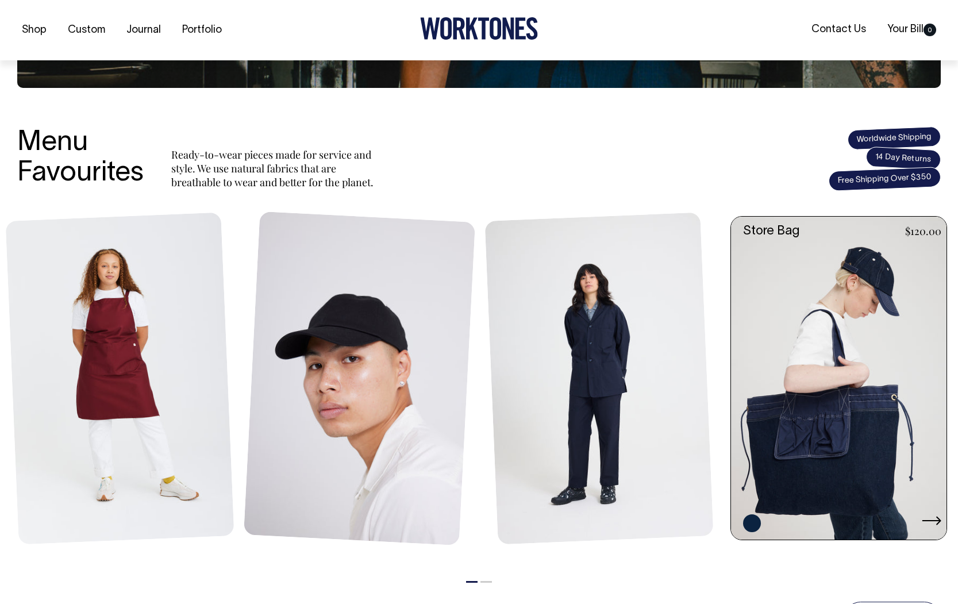
scroll to position [365, 0]
click at [863, 428] on link at bounding box center [842, 378] width 222 height 324
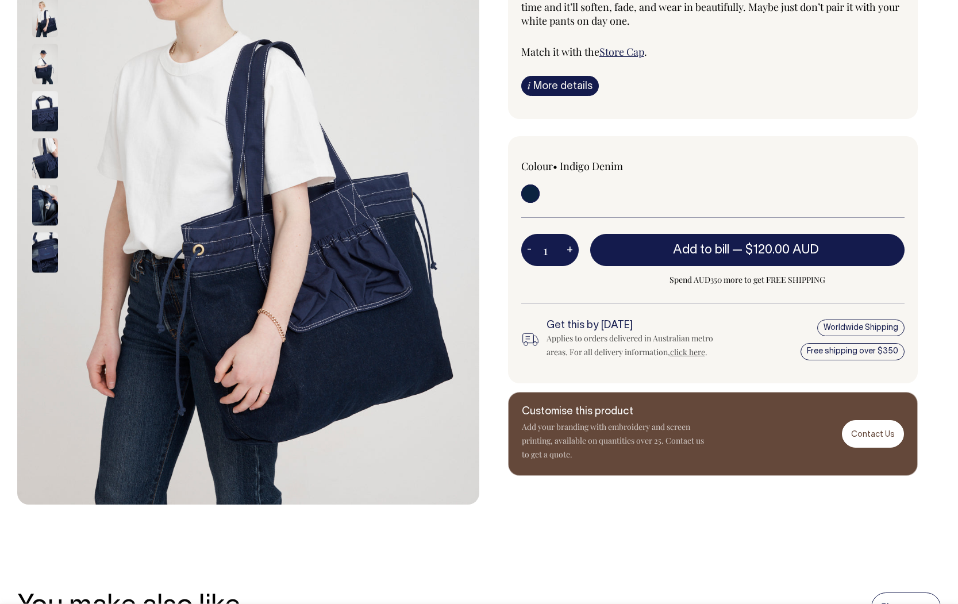
scroll to position [249, 0]
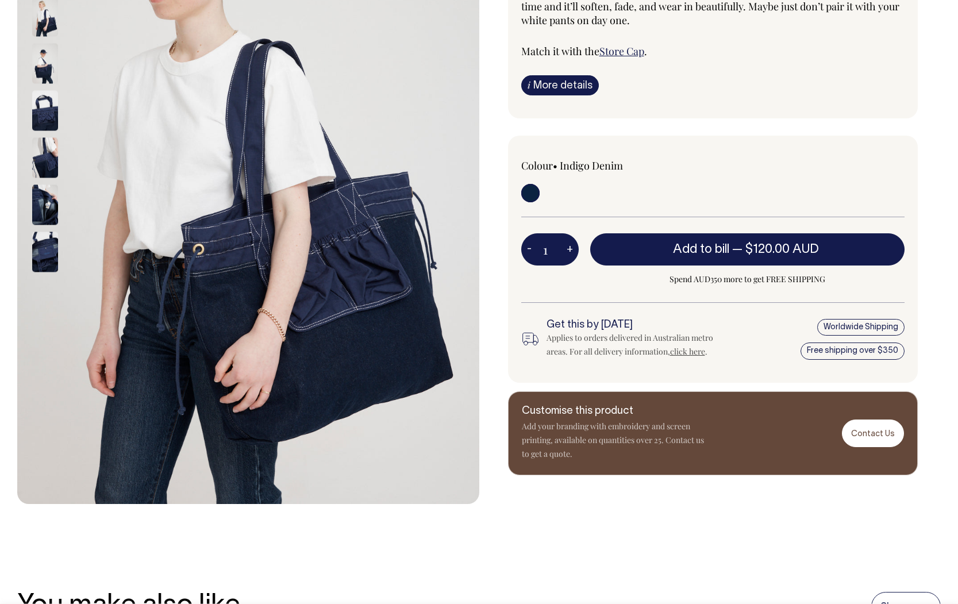
click at [49, 116] on img at bounding box center [45, 110] width 26 height 40
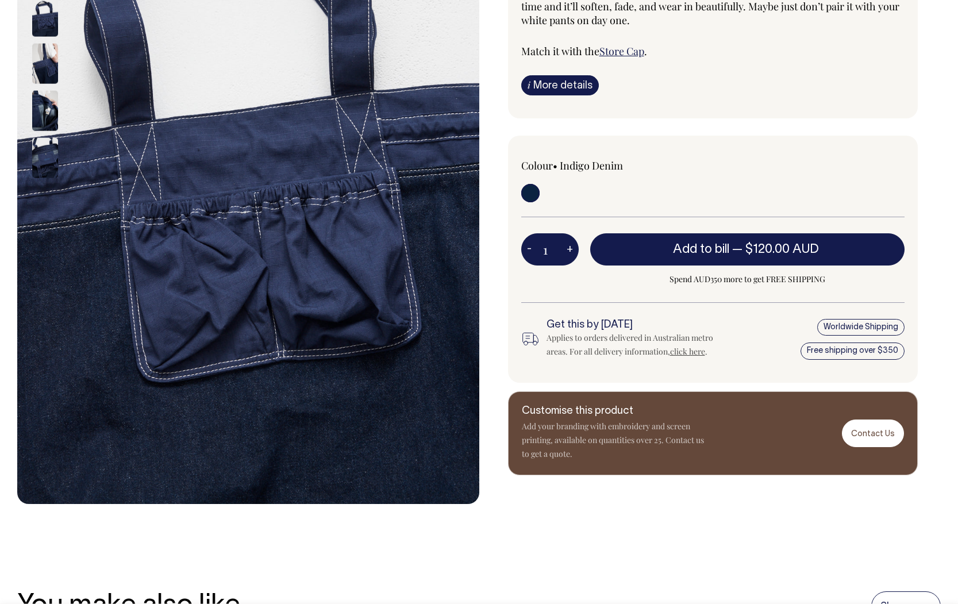
click at [51, 109] on img at bounding box center [45, 110] width 26 height 40
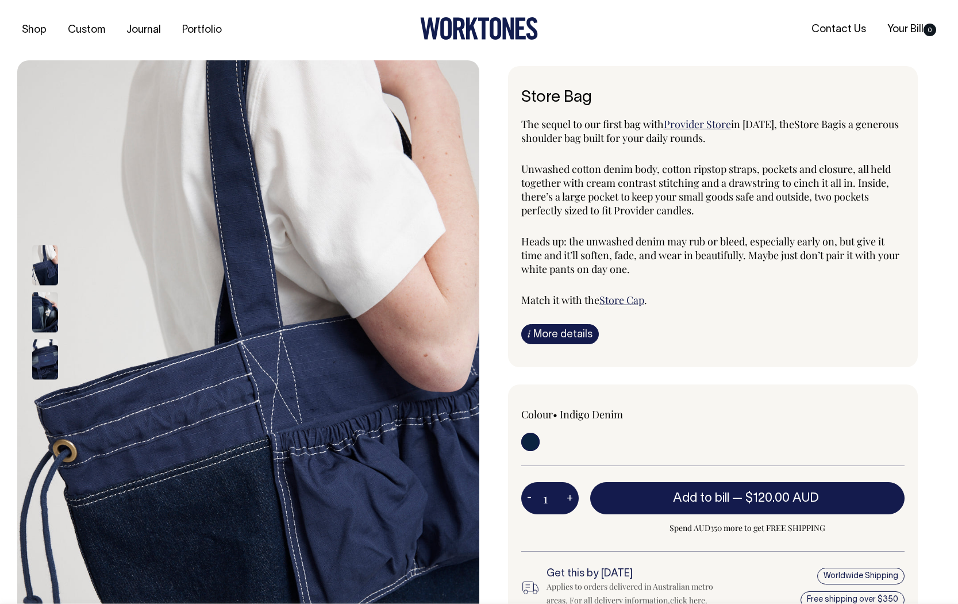
scroll to position [0, 0]
